Goal: Information Seeking & Learning: Learn about a topic

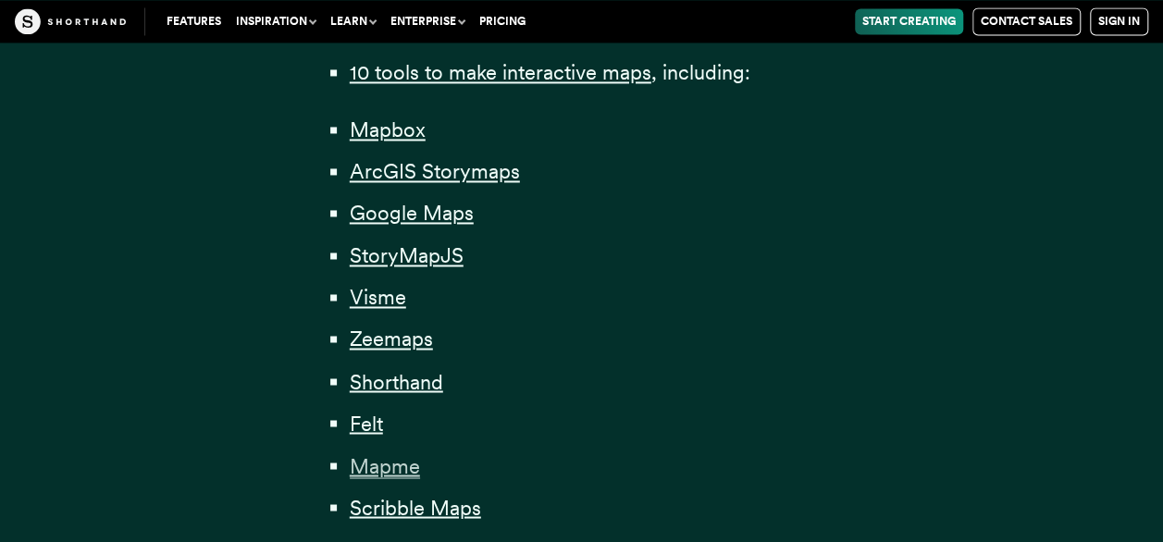
scroll to position [1388, 0]
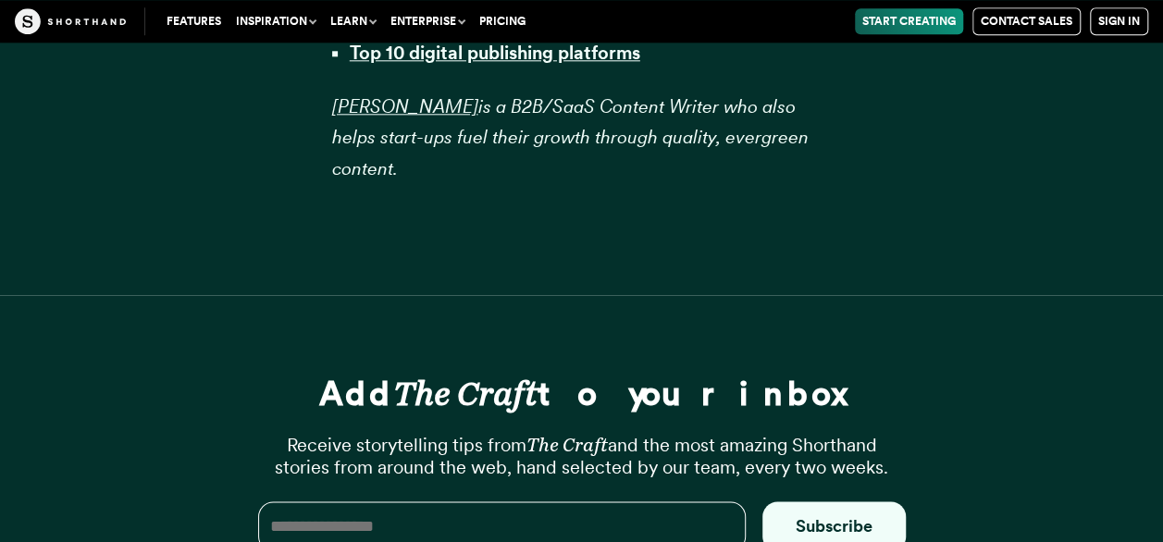
scroll to position [39385, 0]
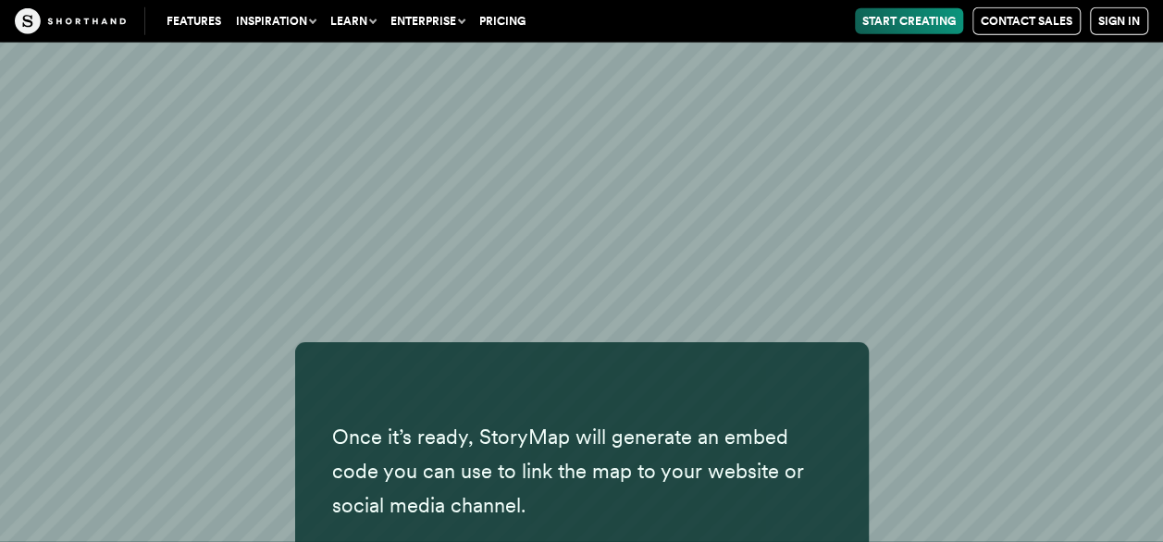
scroll to position [20248, 0]
